Goal: Find specific page/section: Find specific page/section

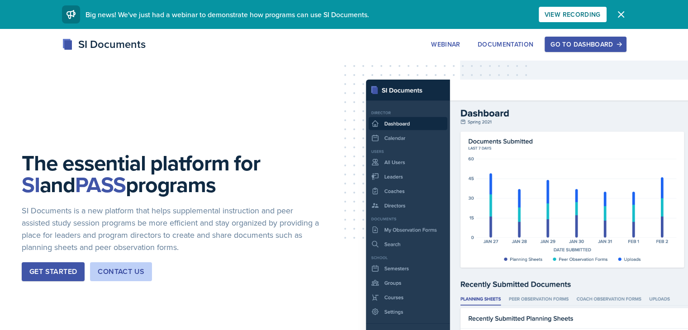
click at [620, 43] on div "Go to Dashboard" at bounding box center [585, 44] width 70 height 7
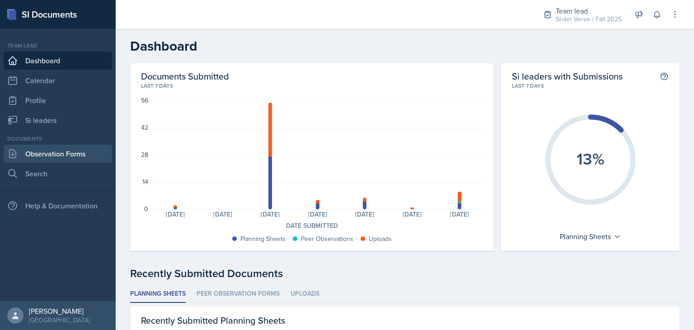
click at [74, 152] on link "Observation Forms" at bounding box center [58, 154] width 108 height 18
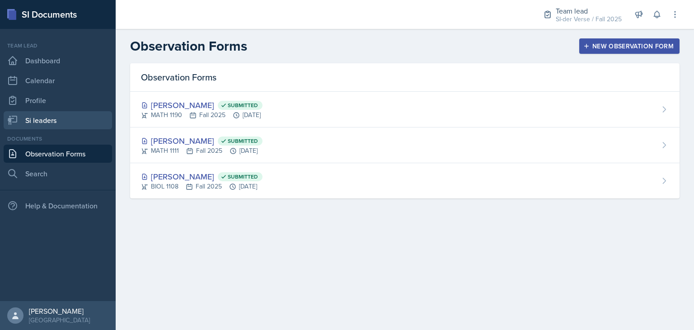
click at [71, 119] on link "Si leaders" at bounding box center [58, 120] width 108 height 18
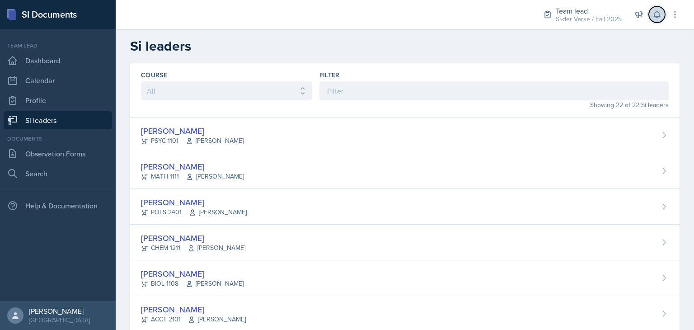
click at [658, 22] on button at bounding box center [657, 14] width 16 height 16
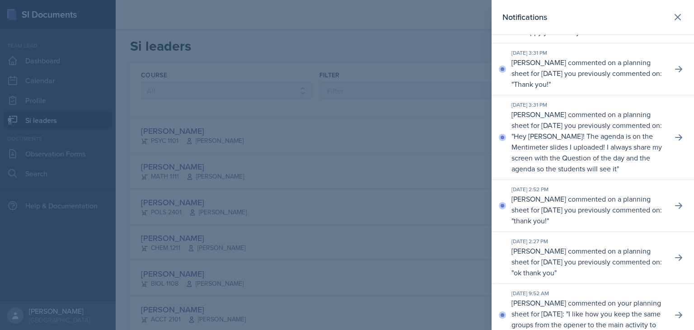
scroll to position [412, 0]
click at [673, 14] on icon at bounding box center [678, 17] width 11 height 11
